Goal: Navigation & Orientation: Find specific page/section

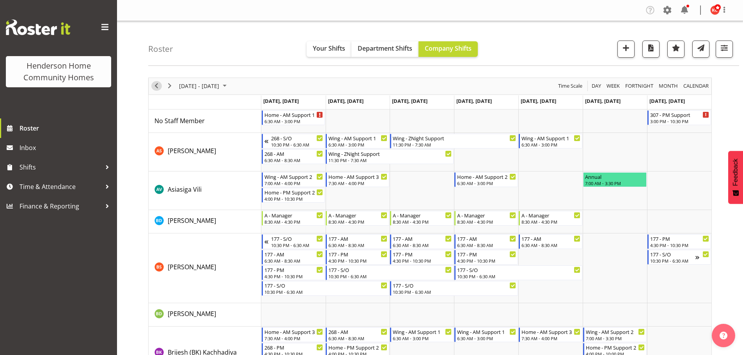
click at [156, 89] on span "Previous" at bounding box center [156, 86] width 9 height 10
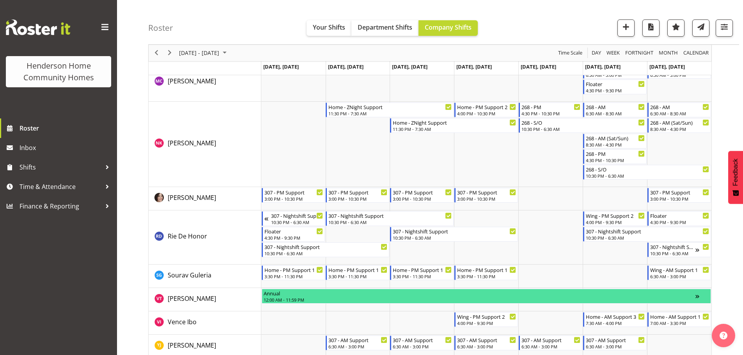
scroll to position [1088, 0]
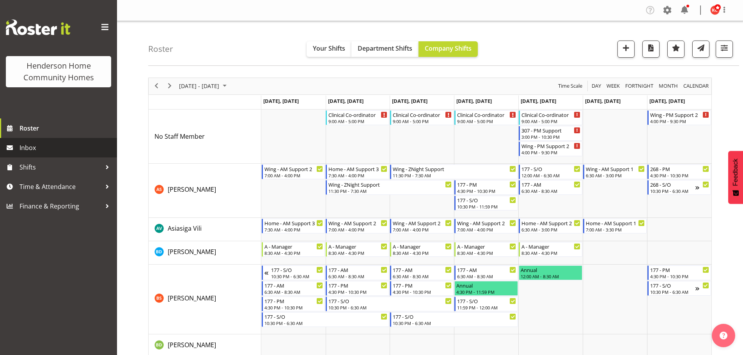
click at [29, 150] on span "Inbox" at bounding box center [66, 148] width 94 height 12
